Goal: Information Seeking & Learning: Learn about a topic

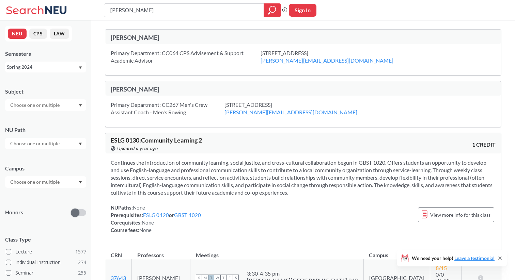
click at [80, 70] on div "Spring 2024" at bounding box center [45, 67] width 81 height 11
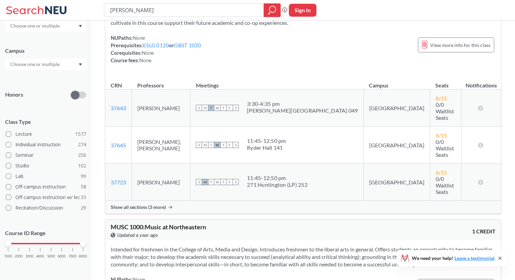
scroll to position [174, 0]
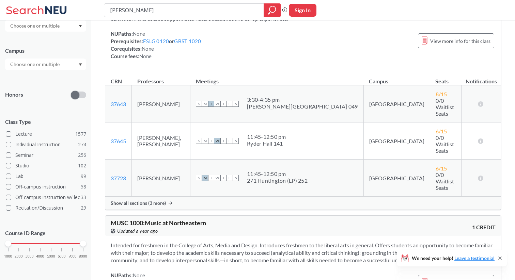
click at [162, 200] on span "Show all sections (3 more)" at bounding box center [138, 203] width 55 height 6
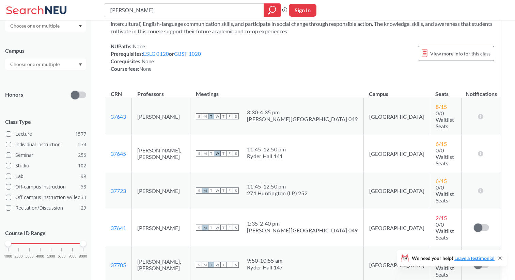
scroll to position [163, 0]
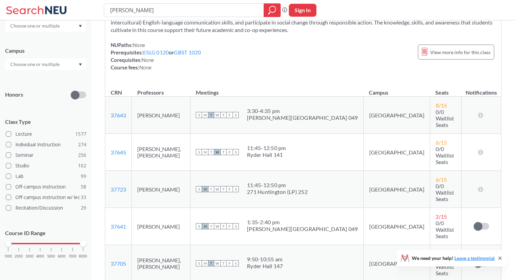
click at [436, 251] on span "2 / 15" at bounding box center [441, 254] width 11 height 6
click at [436, 257] on span "0/0 Waitlist Seats" at bounding box center [445, 266] width 18 height 19
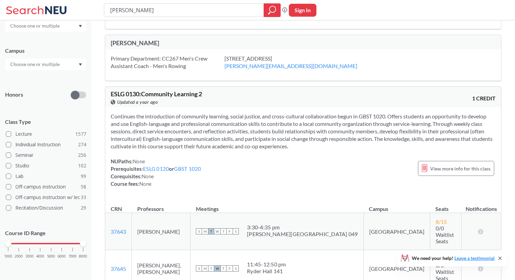
scroll to position [0, 0]
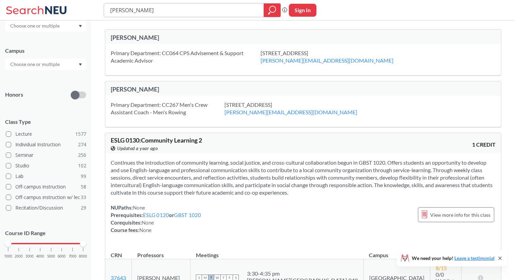
drag, startPoint x: 158, startPoint y: 7, endPoint x: 100, endPoint y: 5, distance: 58.6
click at [100, 5] on div "[PERSON_NAME] Phrase search guarantees the exact search appears in the results.…" at bounding box center [257, 10] width 515 height 20
type input "evolutionary"
click at [272, 9] on icon "magnifying glass" at bounding box center [272, 10] width 8 height 10
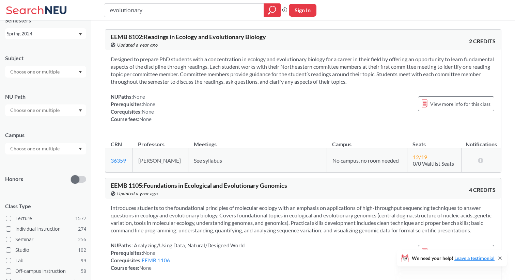
scroll to position [118, 0]
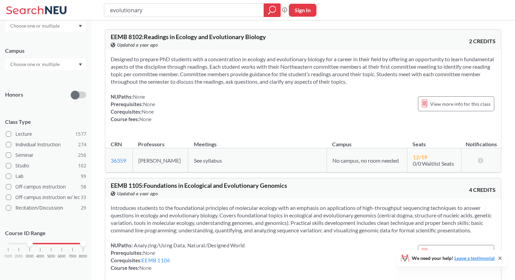
drag, startPoint x: 7, startPoint y: 245, endPoint x: 34, endPoint y: 245, distance: 27.6
click at [34, 245] on div "1000 2000 3000 4000 5000 6000 7000 8000" at bounding box center [45, 244] width 75 height 5
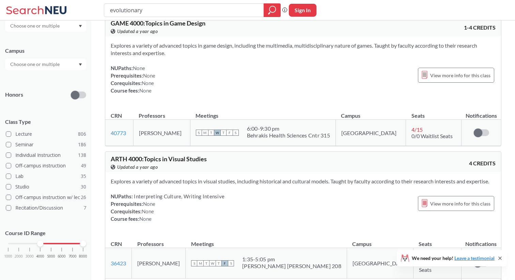
scroll to position [155, 0]
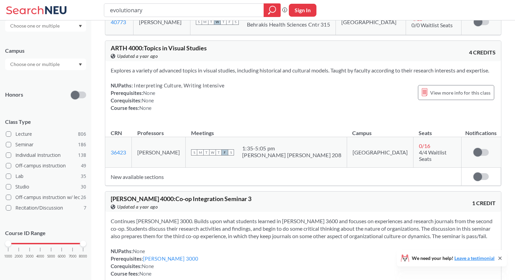
drag, startPoint x: 41, startPoint y: 245, endPoint x: 1, endPoint y: 245, distance: 40.2
click at [1, 245] on div "NEU CPS LAW Semesters Spring 2024 Subject NU Path Campus Honors Class Type Lect…" at bounding box center [45, 150] width 91 height 260
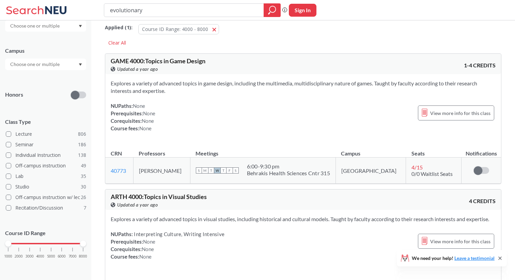
scroll to position [0, 0]
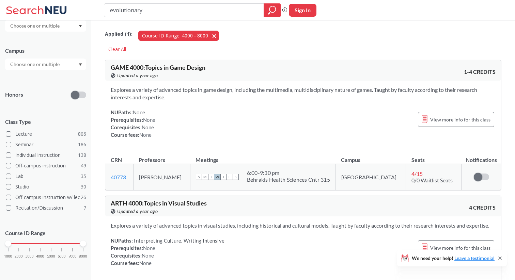
click at [212, 34] on button "Course ID Range: 4000 - 8000 4000 - 8000" at bounding box center [178, 36] width 81 height 10
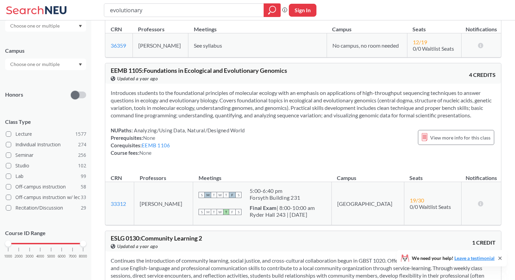
scroll to position [116, 0]
